Goal: Navigation & Orientation: Find specific page/section

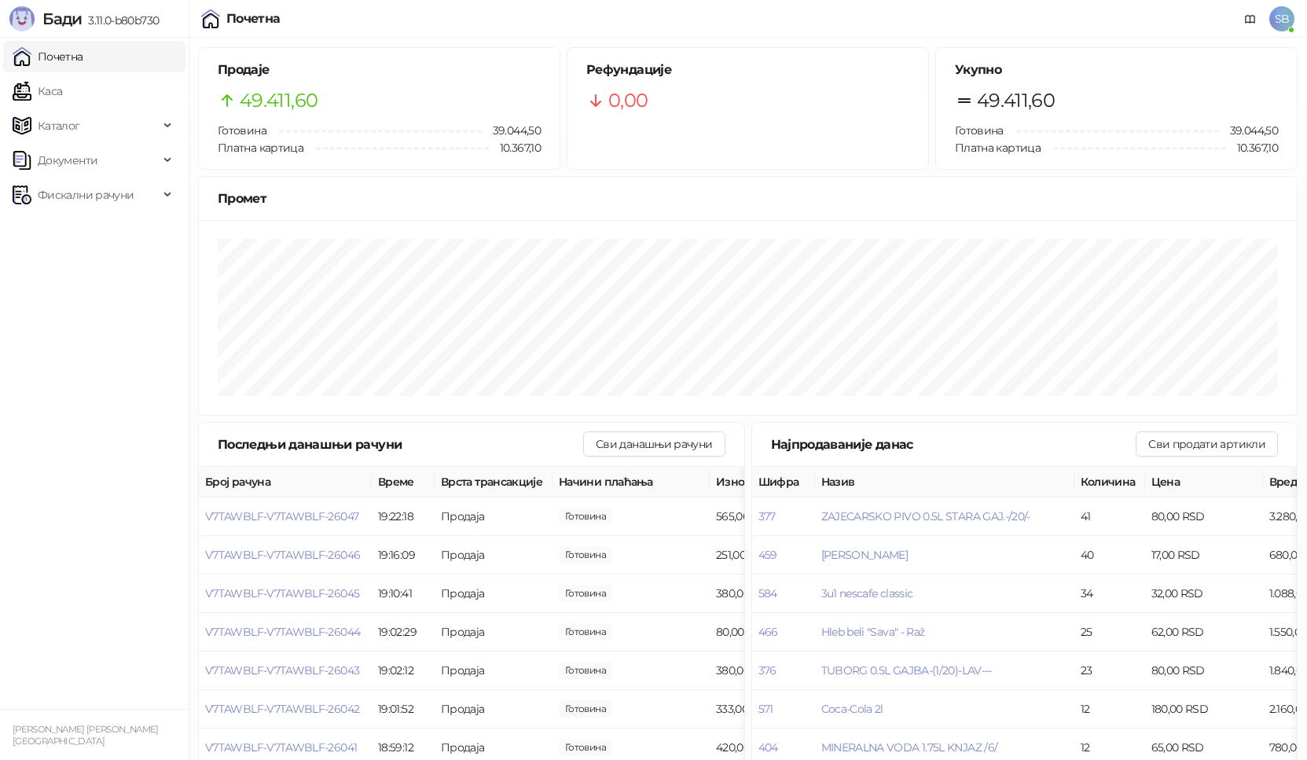
click at [58, 95] on link "Каса" at bounding box center [38, 90] width 50 height 31
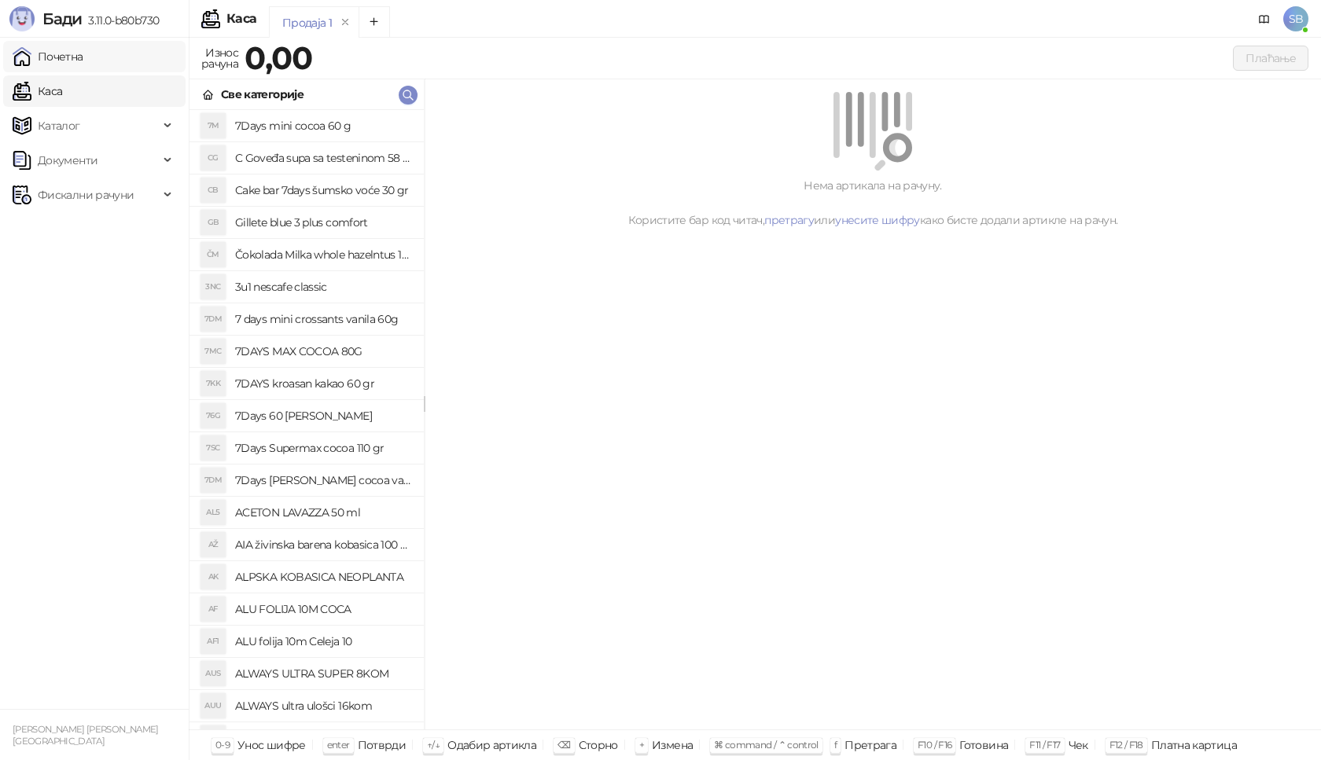
click at [59, 61] on link "Почетна" at bounding box center [48, 56] width 71 height 31
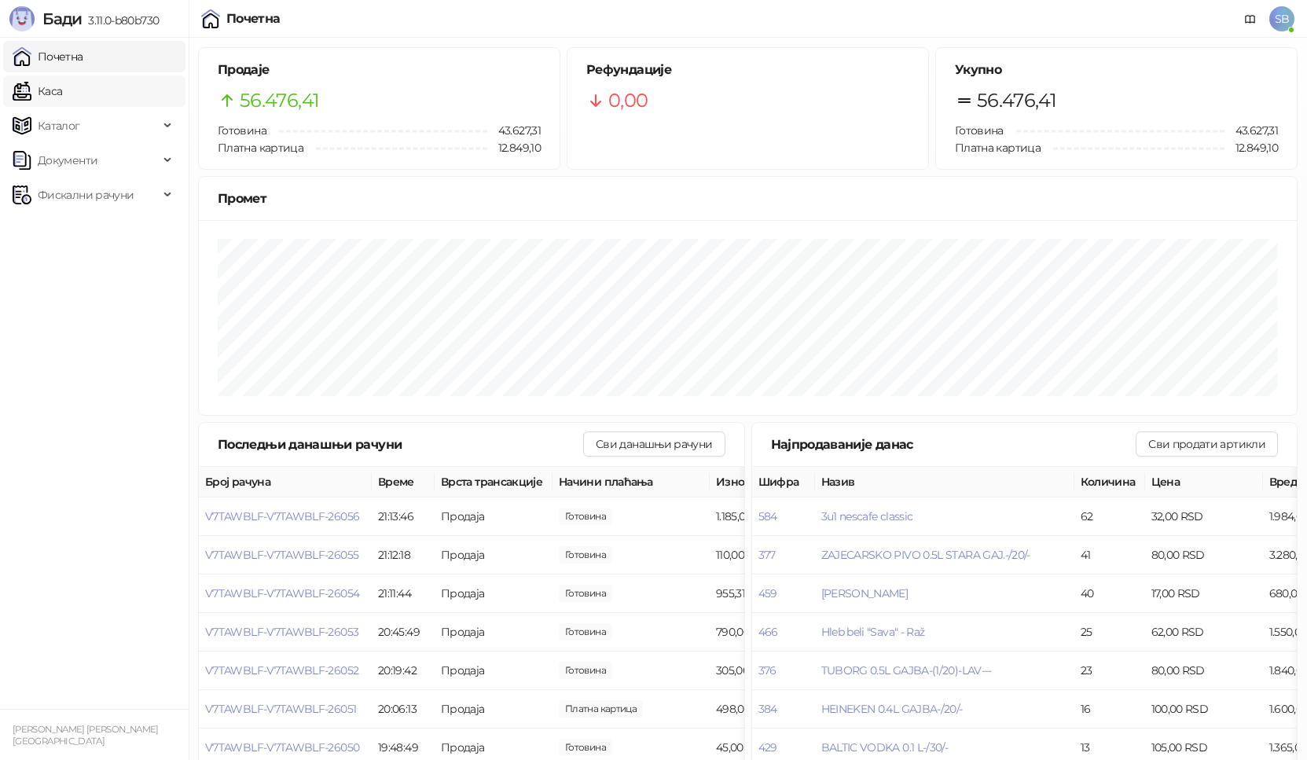
click at [34, 87] on link "Каса" at bounding box center [38, 90] width 50 height 31
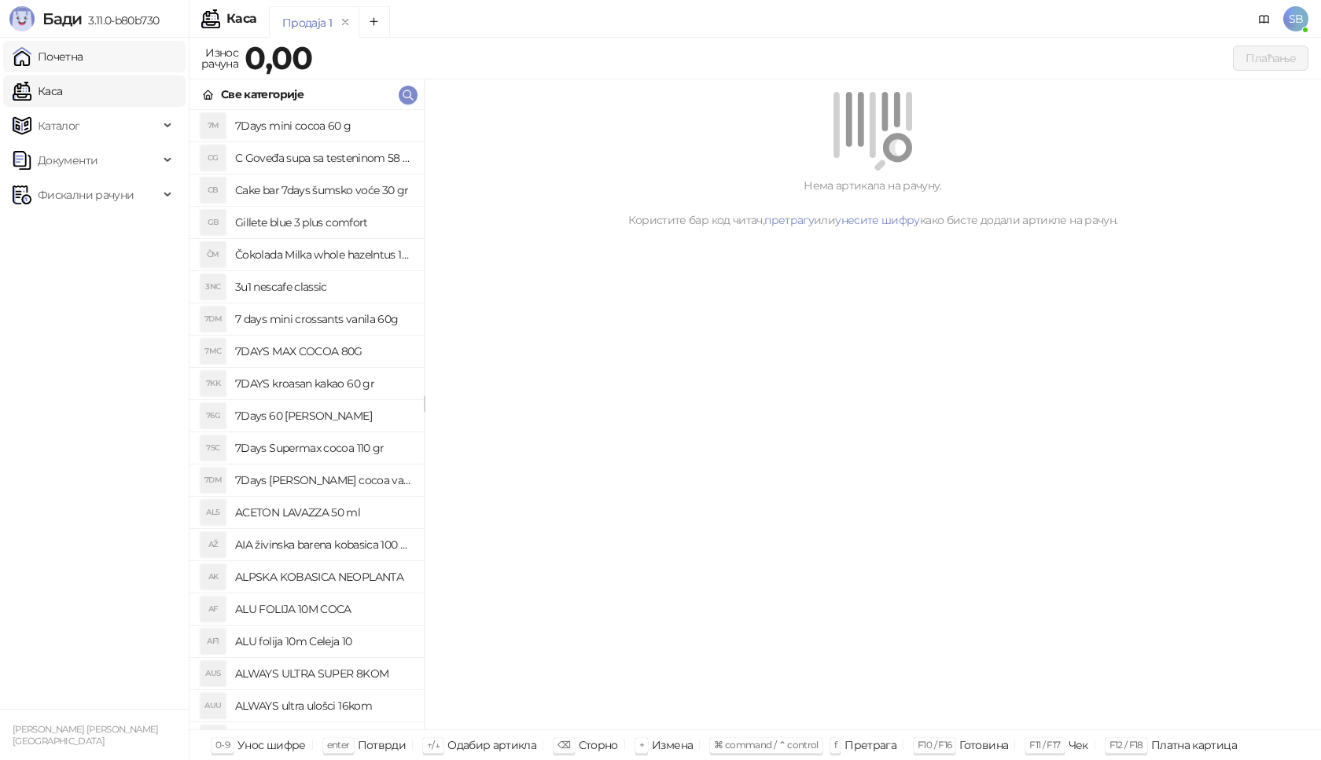
click at [55, 59] on link "Почетна" at bounding box center [48, 56] width 71 height 31
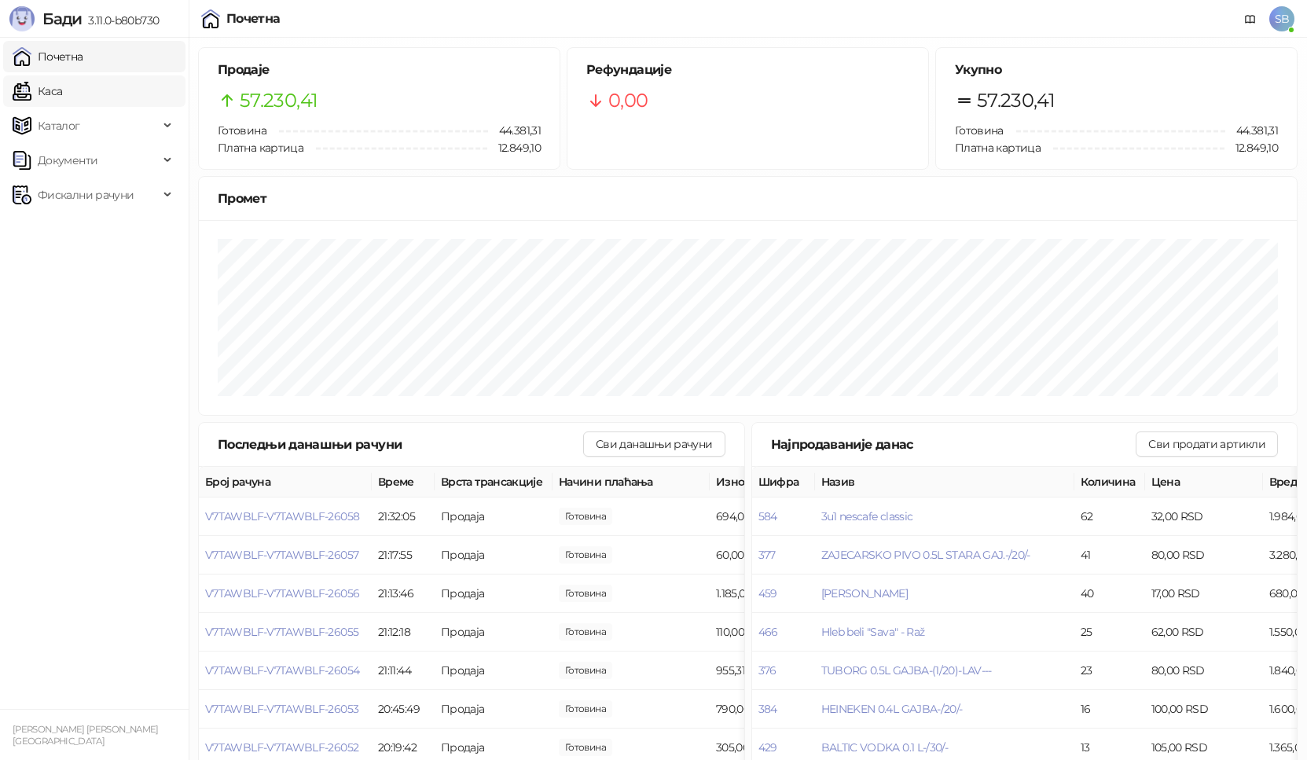
click at [59, 101] on link "Каса" at bounding box center [38, 90] width 50 height 31
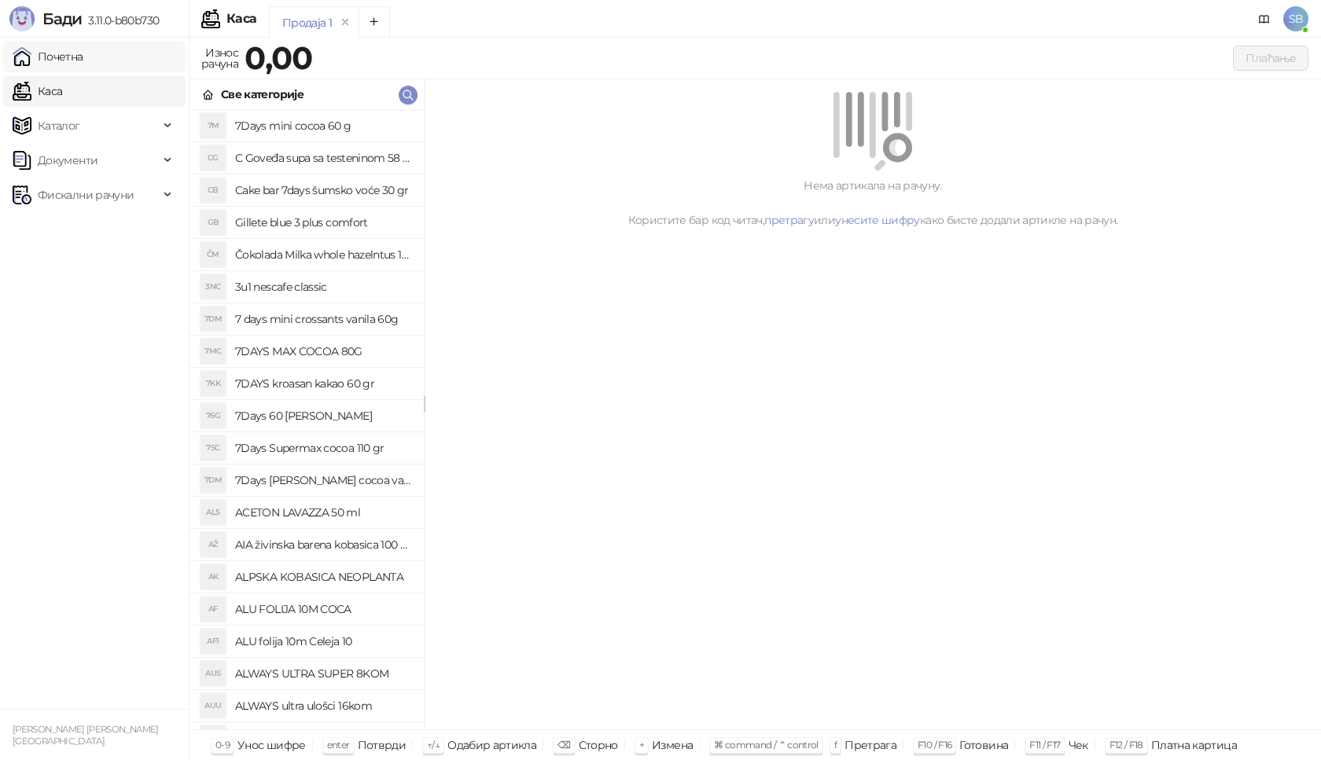
click at [64, 59] on link "Почетна" at bounding box center [48, 56] width 71 height 31
